Goal: Book appointment/travel/reservation

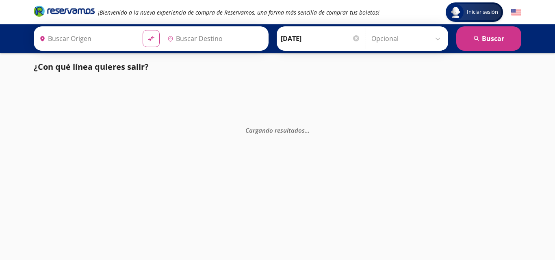
type input "Tecomán, Colima"
type input "Colima, Colima"
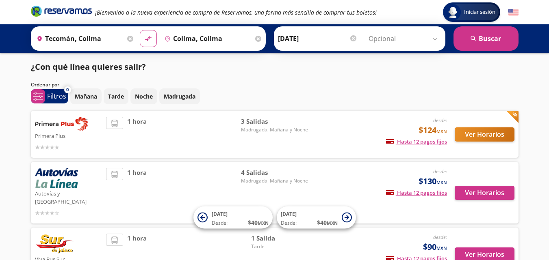
click at [378, 91] on div "Mañana Tarde Noche Madrugada" at bounding box center [294, 97] width 448 height 16
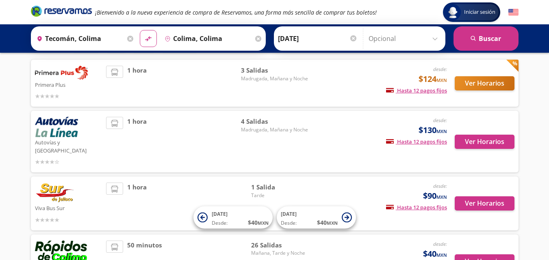
scroll to position [35, 0]
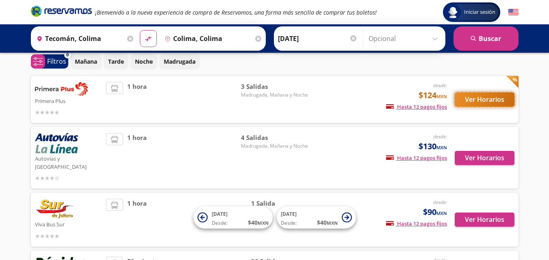
click at [487, 98] on button "Ver Horarios" at bounding box center [485, 100] width 60 height 14
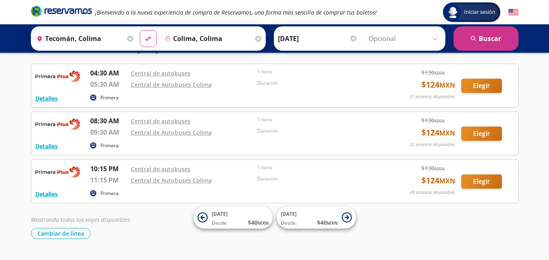
scroll to position [32, 0]
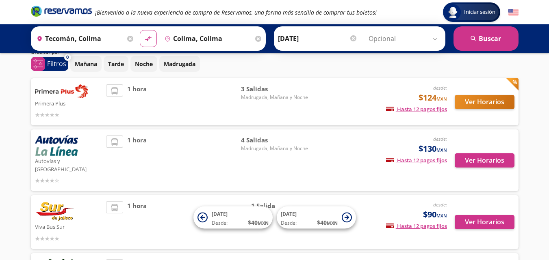
scroll to position [35, 0]
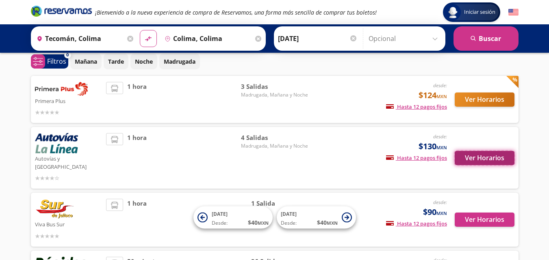
click at [487, 154] on button "Ver Horarios" at bounding box center [485, 158] width 60 height 14
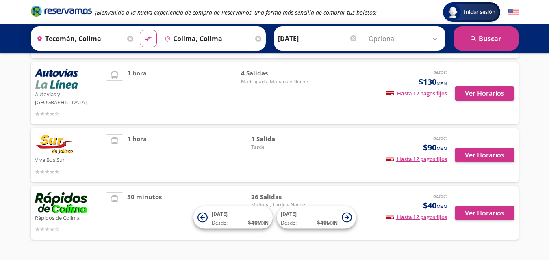
scroll to position [101, 0]
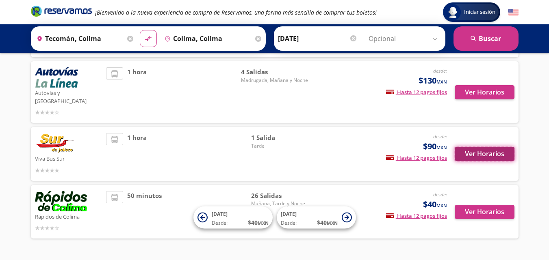
click at [482, 149] on button "Ver Horarios" at bounding box center [485, 154] width 60 height 14
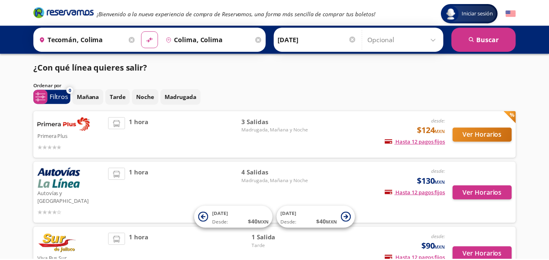
scroll to position [101, 0]
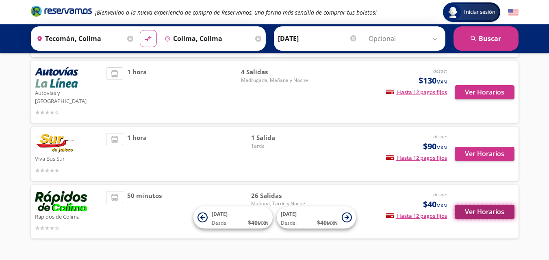
click at [475, 205] on button "Ver Horarios" at bounding box center [485, 212] width 60 height 14
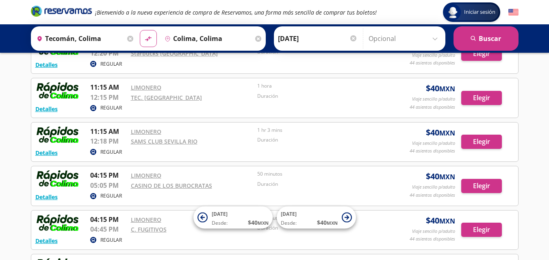
scroll to position [796, 0]
